Goal: Task Accomplishment & Management: Manage account settings

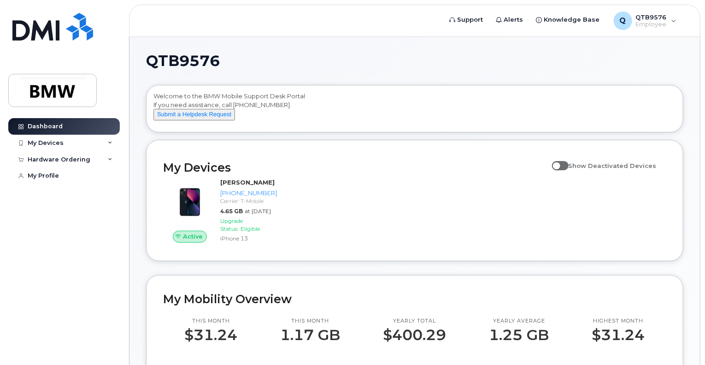
click at [566, 170] on span at bounding box center [560, 165] width 17 height 9
click at [559, 164] on input "Show Deactivated Devices" at bounding box center [555, 160] width 7 height 7
click at [567, 170] on span at bounding box center [560, 165] width 17 height 9
click at [559, 164] on input "Show Deactivated Devices" at bounding box center [555, 160] width 7 height 7
checkbox input "false"
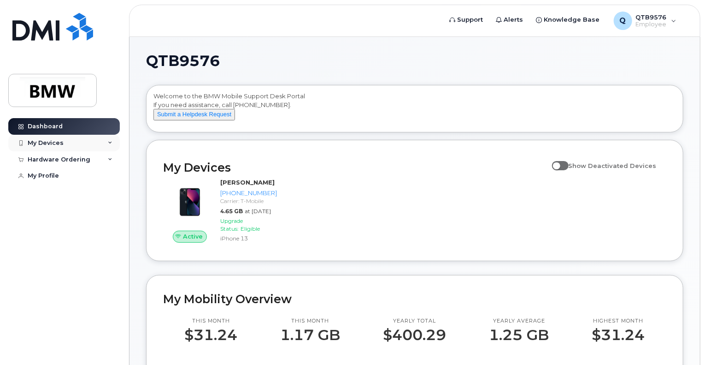
click at [87, 140] on div "My Devices" at bounding box center [64, 143] width 112 height 17
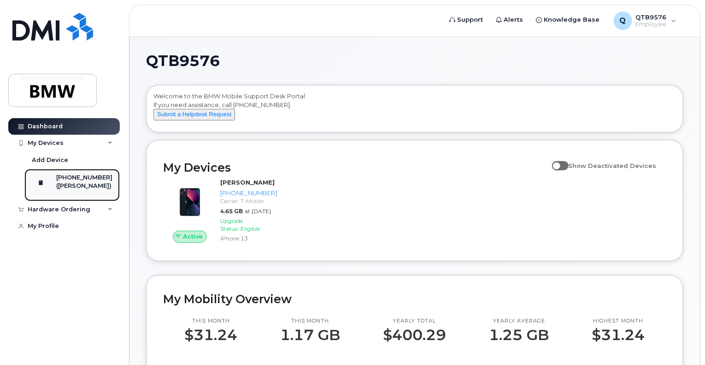
click at [94, 185] on div "([PERSON_NAME])" at bounding box center [84, 186] width 56 height 8
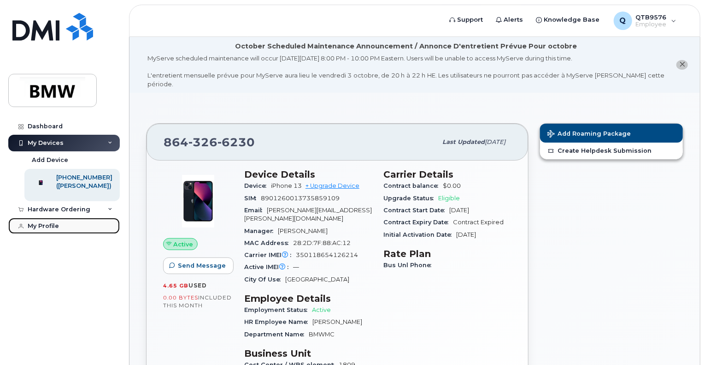
click at [41, 229] on div "My Profile" at bounding box center [43, 225] width 31 height 7
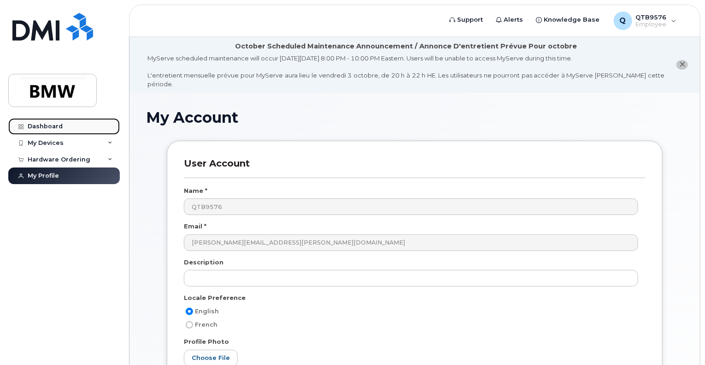
drag, startPoint x: 50, startPoint y: 127, endPoint x: 62, endPoint y: 133, distance: 13.8
click at [50, 128] on div "Dashboard" at bounding box center [45, 126] width 35 height 7
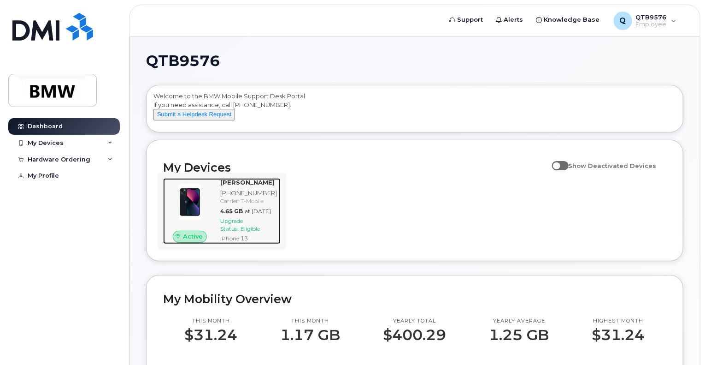
click at [252, 197] on div "[PHONE_NUMBER]" at bounding box center [248, 192] width 57 height 9
